Goal: Find specific page/section: Find specific page/section

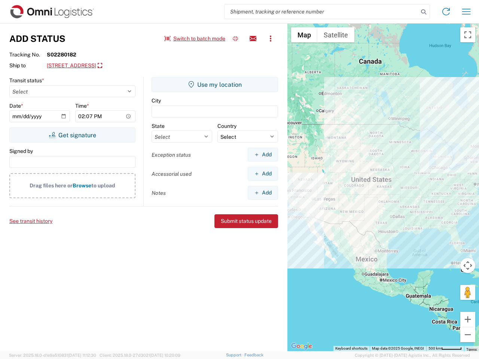
click at [321, 12] on input "search" at bounding box center [321, 11] width 194 height 14
click at [423, 12] on icon at bounding box center [423, 12] width 10 height 10
click at [446, 12] on icon at bounding box center [446, 12] width 12 height 12
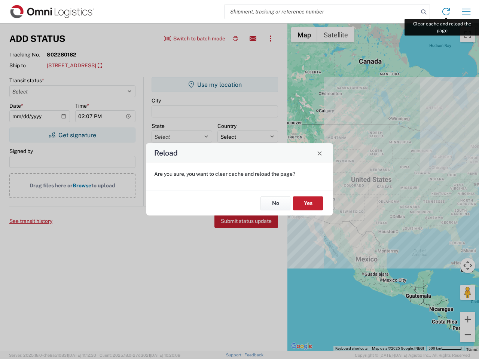
click at [466, 12] on div "Reload Are you sure, you want to clear cache and reload the page? No Yes" at bounding box center [239, 179] width 479 height 359
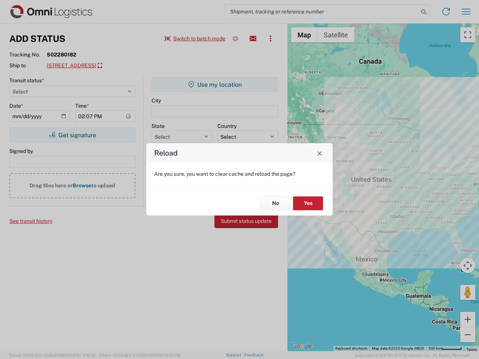
click at [195, 39] on div "Reload Are you sure, you want to clear cache and reload the page? No Yes" at bounding box center [239, 179] width 479 height 359
click at [235, 39] on div "Reload Are you sure, you want to clear cache and reload the page? No Yes" at bounding box center [239, 179] width 479 height 359
click at [253, 39] on div "Reload Are you sure, you want to clear cache and reload the page? No Yes" at bounding box center [239, 179] width 479 height 359
click at [270, 39] on div "Reload Are you sure, you want to clear cache and reload the page? No Yes" at bounding box center [239, 179] width 479 height 359
click at [121, 66] on div "Reload Are you sure, you want to clear cache and reload the page? No Yes" at bounding box center [239, 179] width 479 height 359
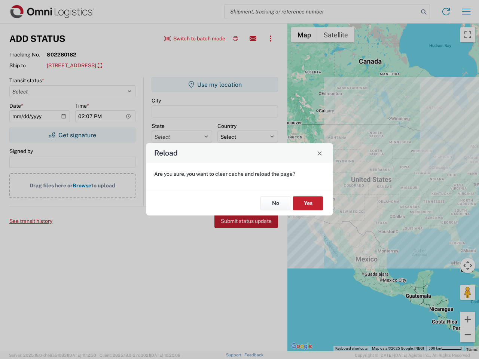
click at [72, 135] on div "Reload Are you sure, you want to clear cache and reload the page? No Yes" at bounding box center [239, 179] width 479 height 359
